Goal: Task Accomplishment & Management: Manage account settings

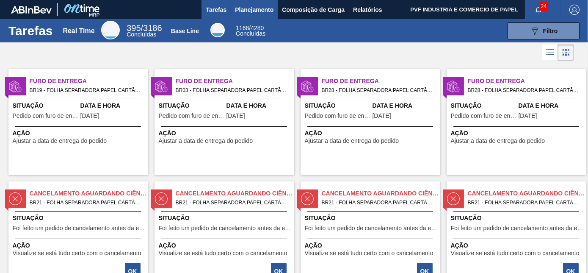
click at [246, 12] on span "Planejamento" at bounding box center [254, 10] width 39 height 10
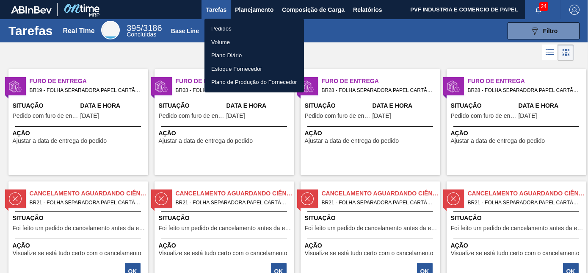
click at [228, 28] on li "Pedidos" at bounding box center [255, 29] width 100 height 14
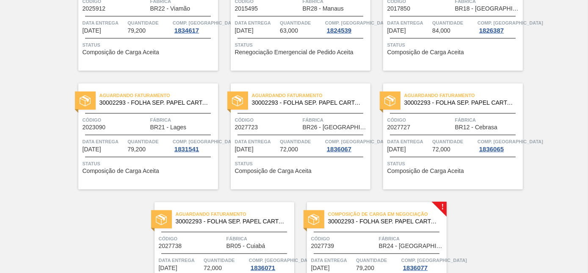
scroll to position [1838, 0]
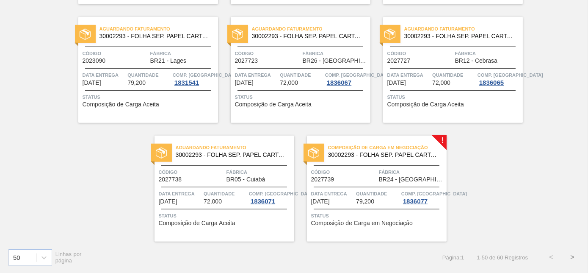
click at [572, 255] on button ">" at bounding box center [572, 257] width 21 height 21
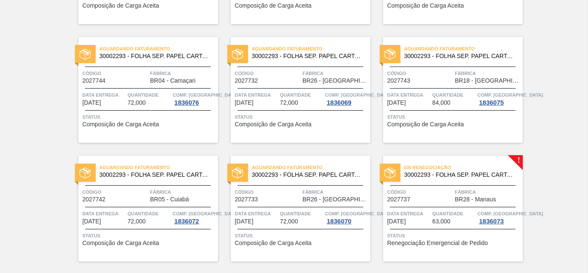
scroll to position [192, 0]
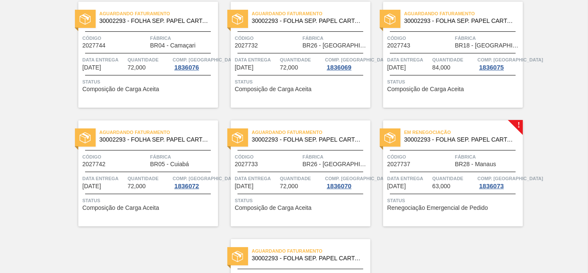
click at [470, 154] on span "Fábrica" at bounding box center [488, 157] width 66 height 8
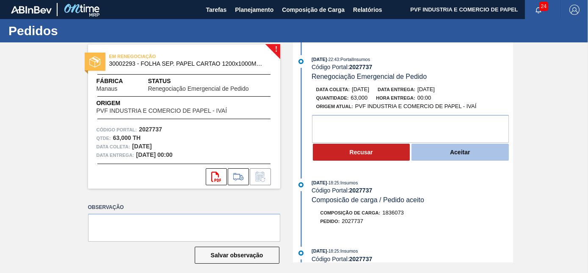
click at [460, 160] on button "Aceitar" at bounding box center [460, 152] width 97 height 17
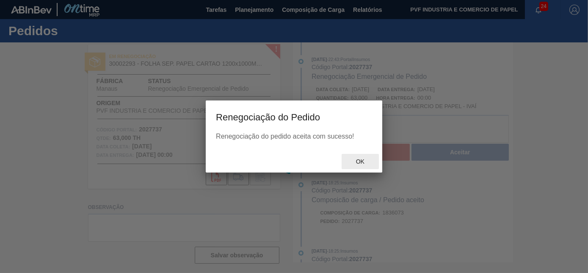
click at [356, 160] on span "Ok" at bounding box center [361, 161] width 22 height 7
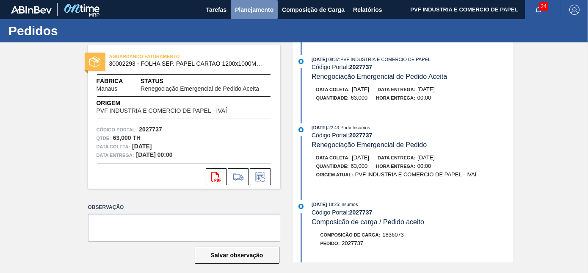
click at [250, 9] on span "Planejamento" at bounding box center [254, 10] width 39 height 10
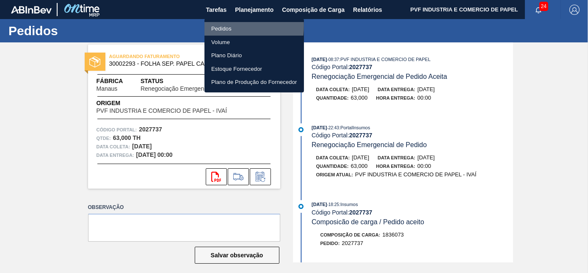
click at [222, 26] on li "Pedidos" at bounding box center [255, 29] width 100 height 14
